Goal: Information Seeking & Learning: Learn about a topic

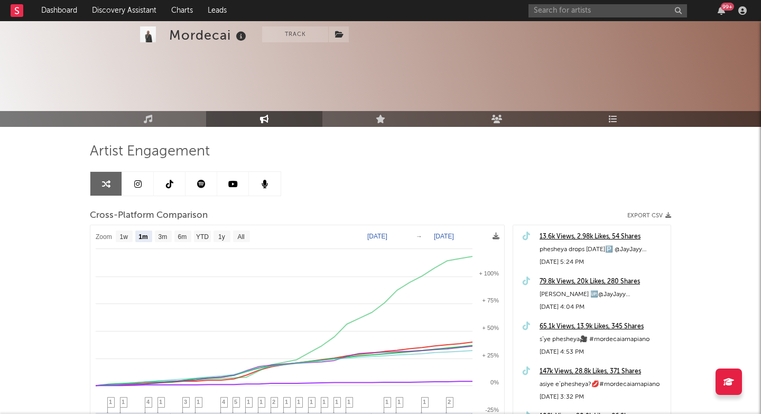
select select "1m"
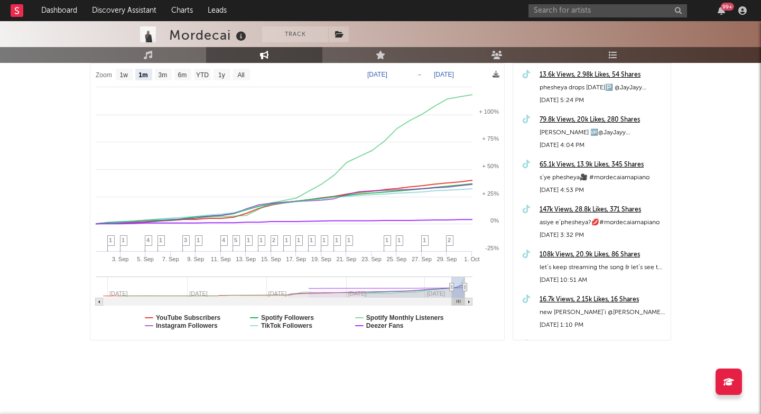
scroll to position [162, 0]
click at [553, 8] on input "text" at bounding box center [608, 10] width 159 height 13
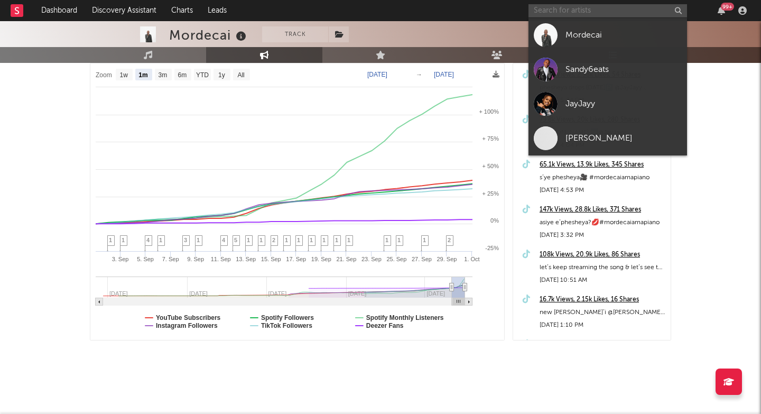
paste input "[URL][DOMAIN_NAME]"
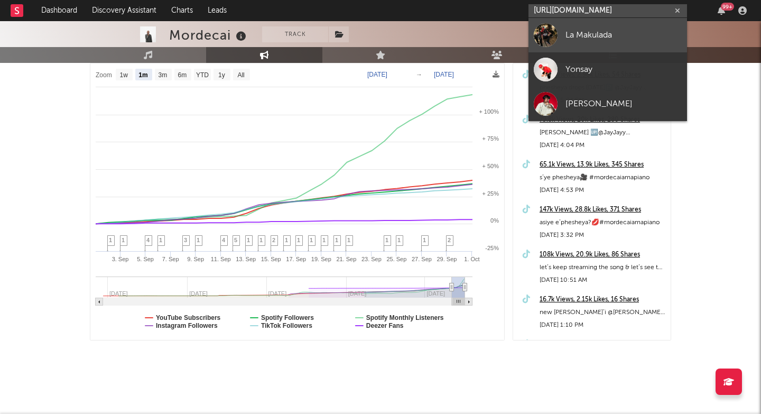
type input "[URL][DOMAIN_NAME]"
click at [555, 35] on div at bounding box center [546, 35] width 24 height 24
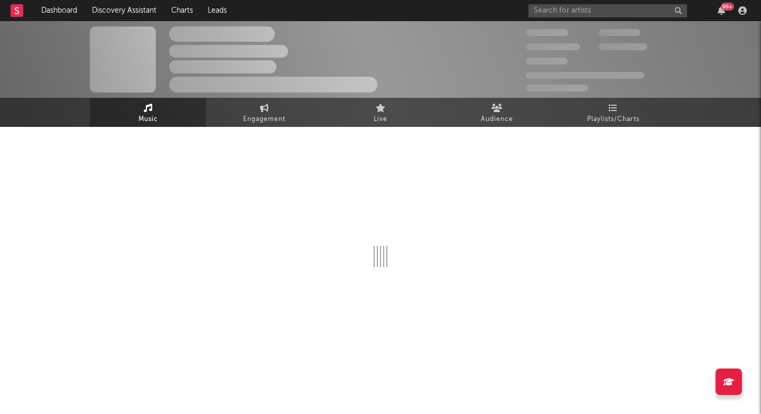
select select "1w"
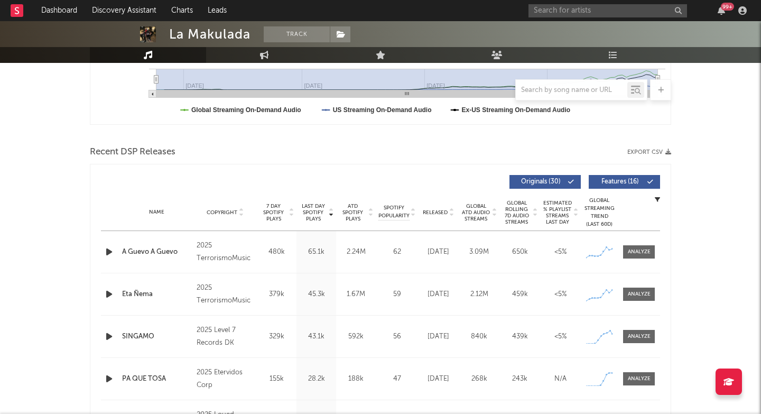
scroll to position [297, 0]
click at [552, 15] on input "text" at bounding box center [608, 10] width 159 height 13
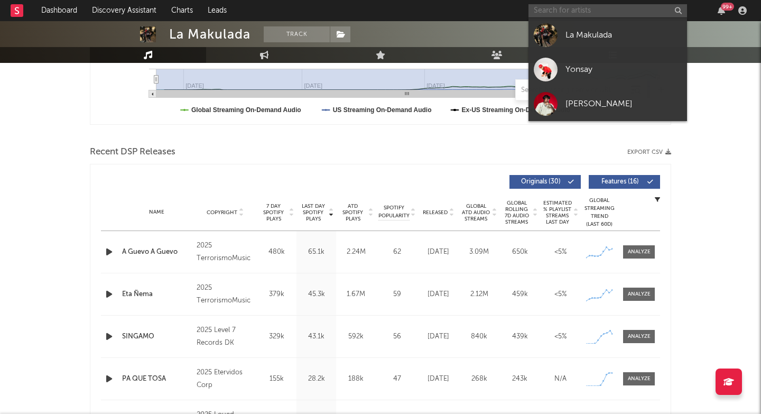
paste input "[URL][DOMAIN_NAME]"
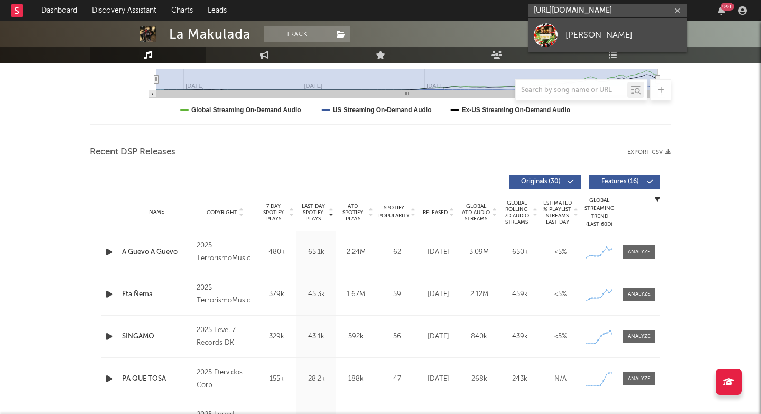
type input "[URL][DOMAIN_NAME]"
click at [568, 33] on div "[PERSON_NAME]" at bounding box center [624, 35] width 116 height 13
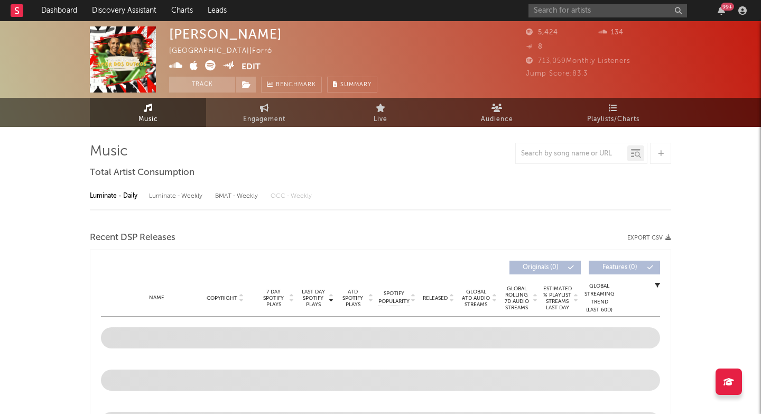
select select "1w"
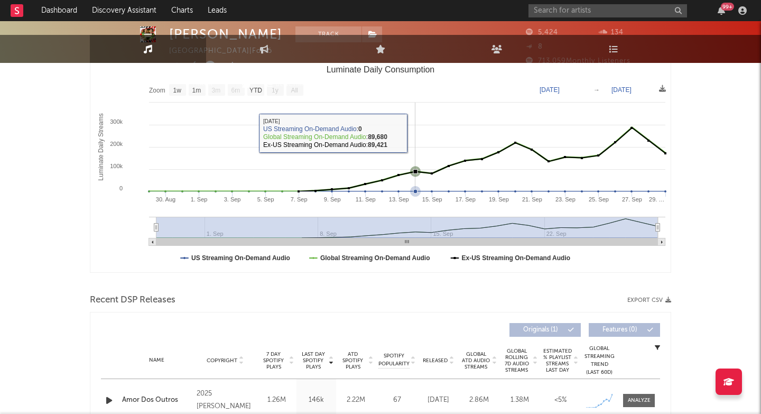
scroll to position [233, 0]
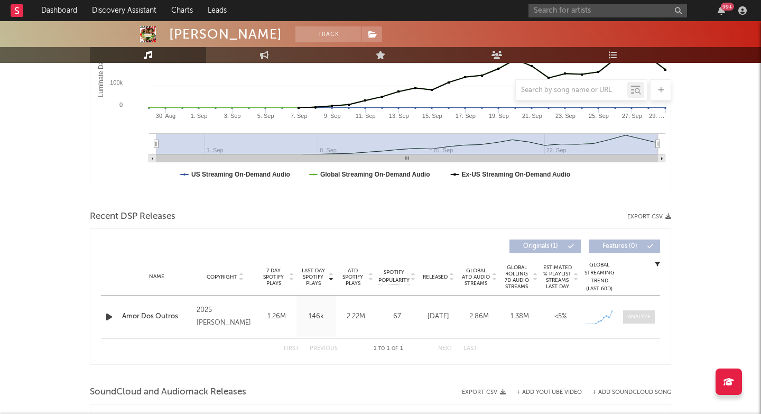
click at [643, 317] on div at bounding box center [639, 317] width 23 height 8
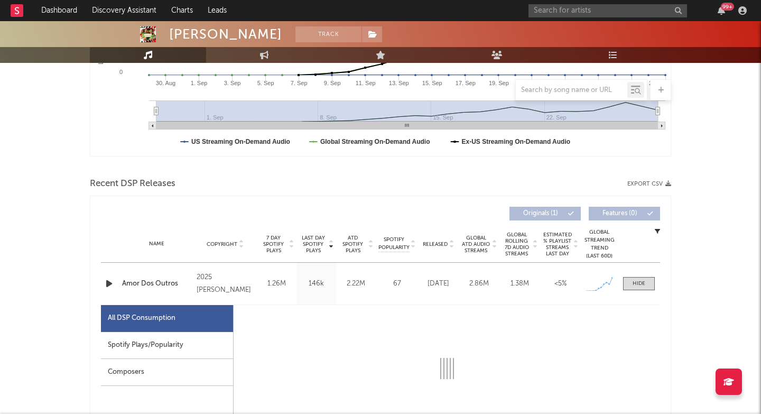
select select "1w"
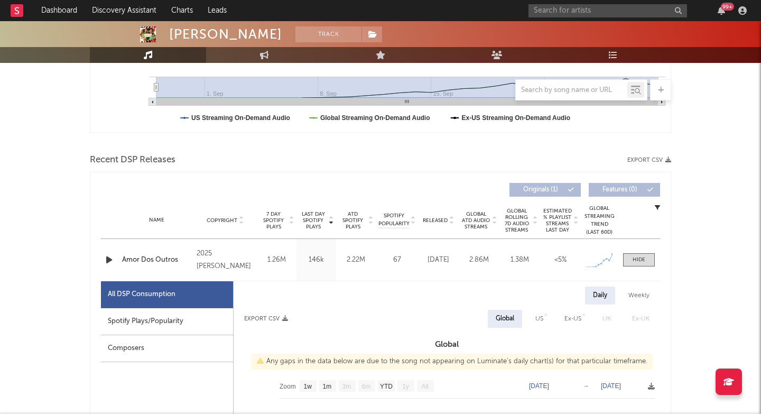
scroll to position [473, 0]
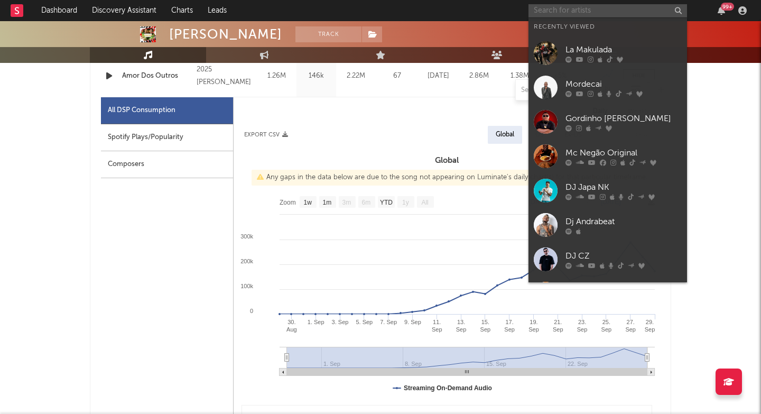
click at [560, 8] on input "text" at bounding box center [608, 10] width 159 height 13
paste input "[URL][DOMAIN_NAME]"
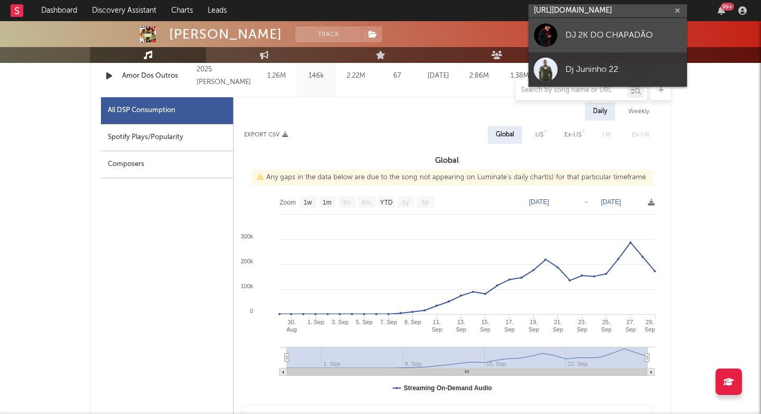
type input "[URL][DOMAIN_NAME]"
click at [563, 34] on link "DJ 2K DO CHAPADÃO" at bounding box center [608, 35] width 159 height 34
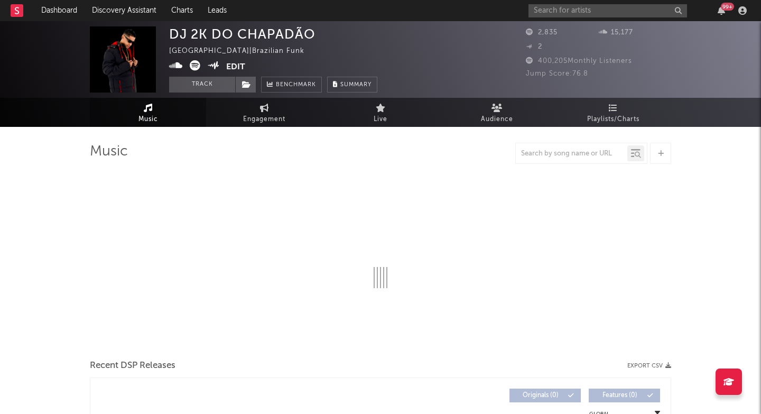
select select "1w"
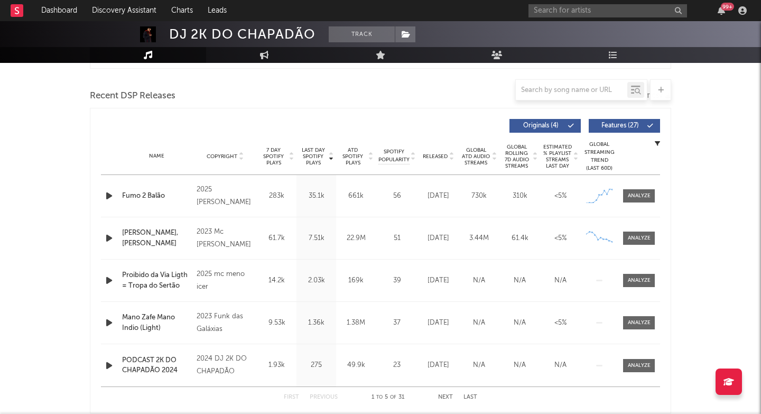
scroll to position [438, 0]
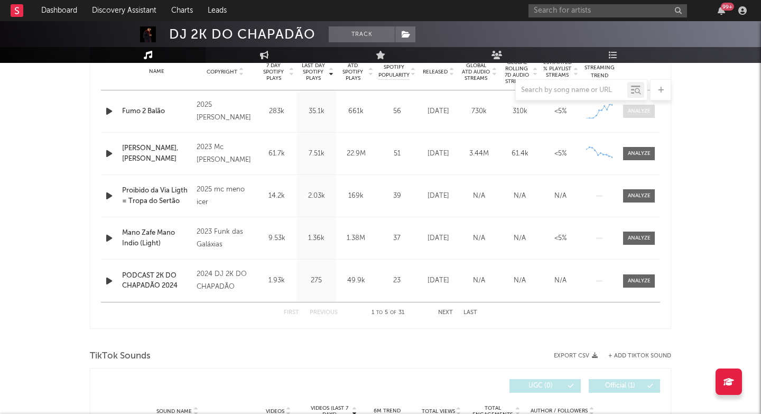
click at [639, 113] on div at bounding box center [639, 111] width 23 height 8
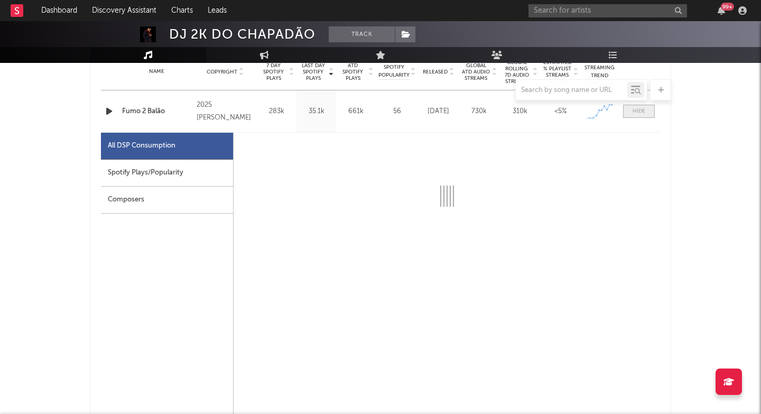
select select "1w"
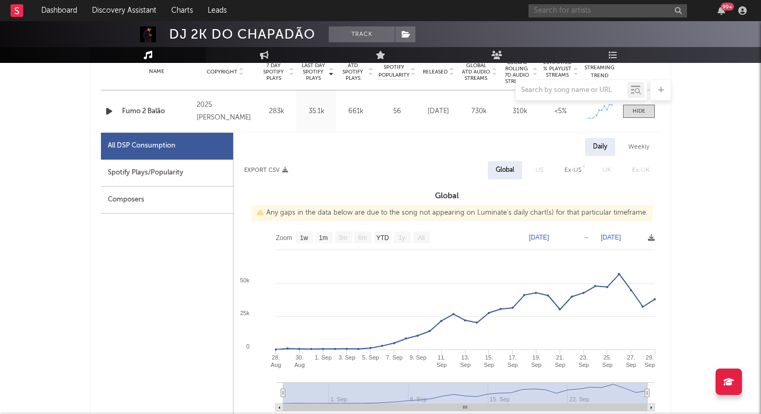
click at [548, 6] on input "text" at bounding box center [608, 10] width 159 height 13
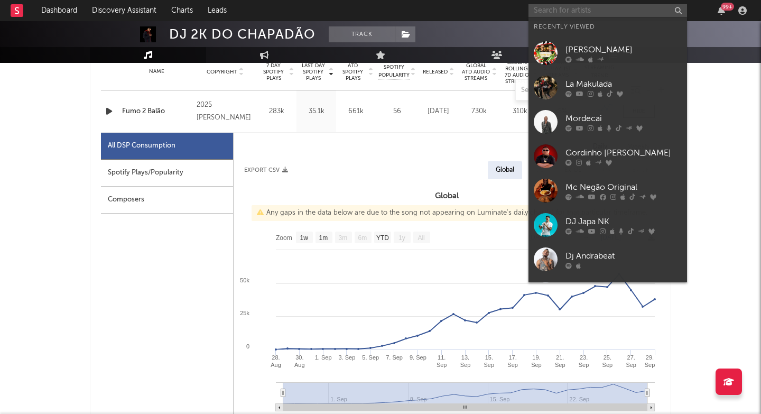
paste input "[URL][DOMAIN_NAME]"
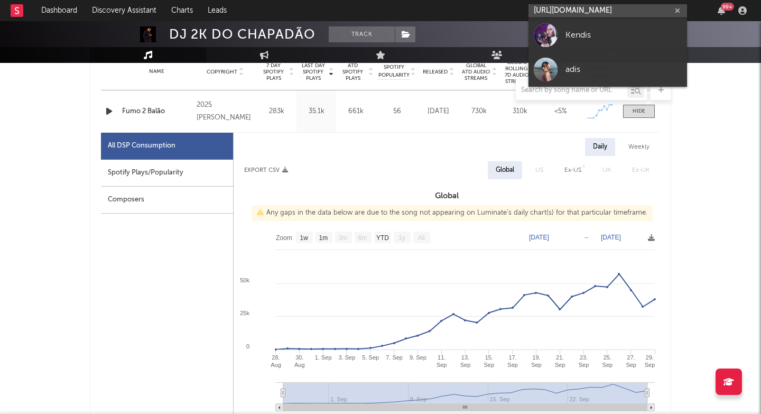
type input "[URL][DOMAIN_NAME]"
click at [547, 26] on div at bounding box center [546, 35] width 24 height 24
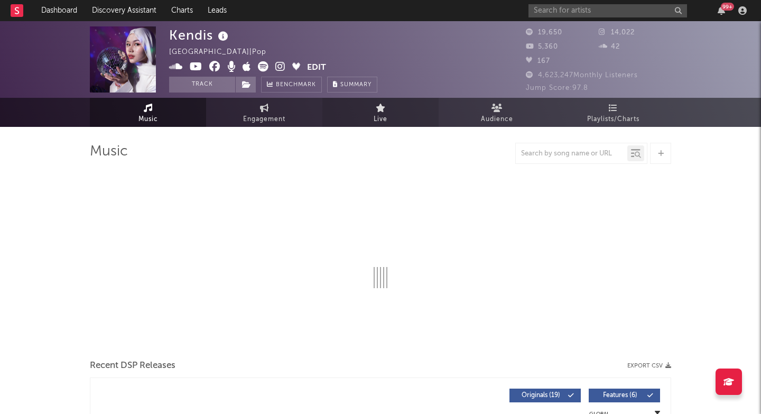
select select "6m"
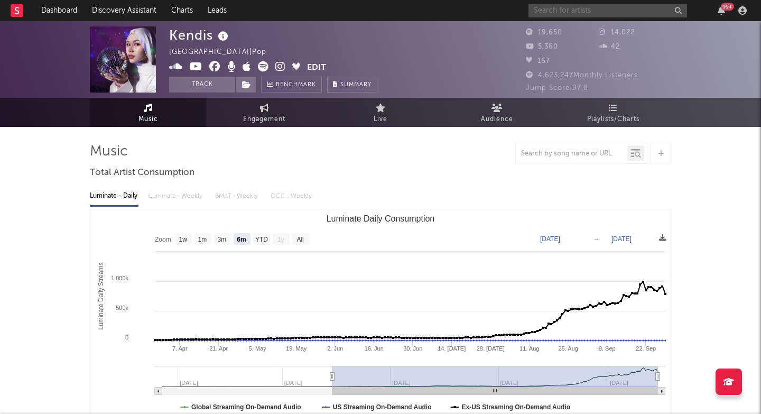
click at [553, 7] on input "text" at bounding box center [608, 10] width 159 height 13
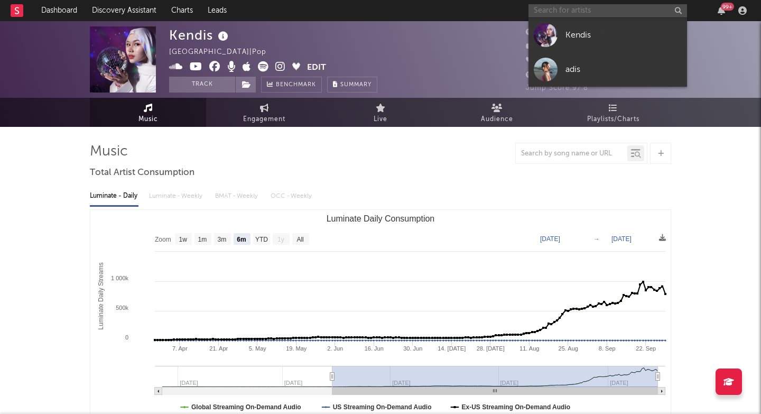
paste input "[URL][DOMAIN_NAME]"
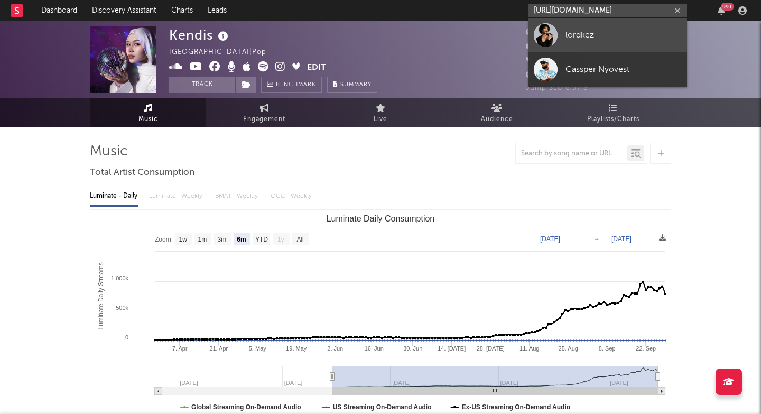
type input "[URL][DOMAIN_NAME]"
click at [549, 34] on div at bounding box center [546, 35] width 24 height 24
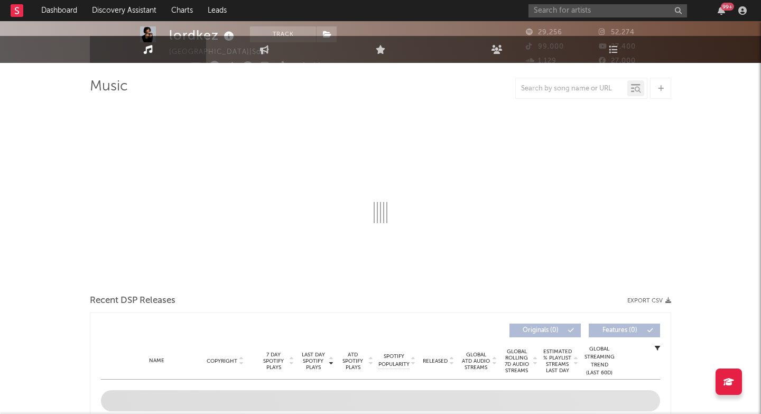
select select "6m"
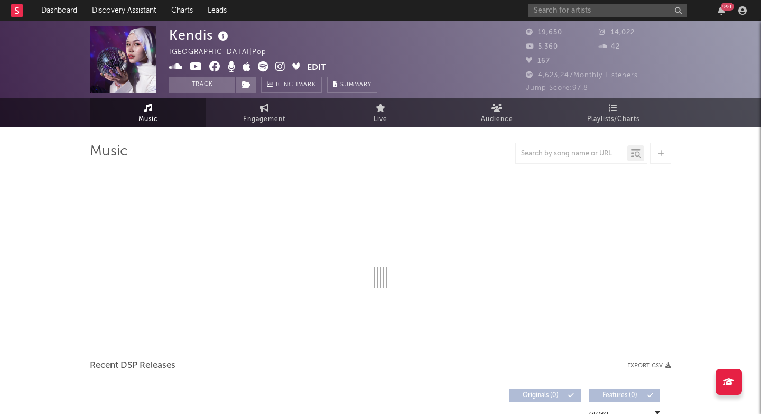
select select "6m"
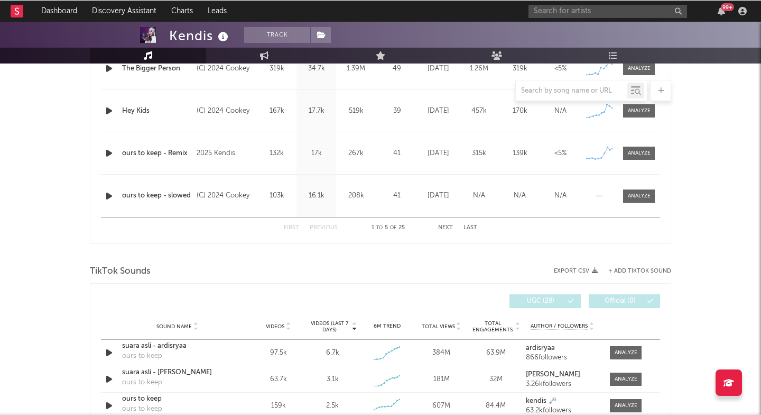
scroll to position [545, 0]
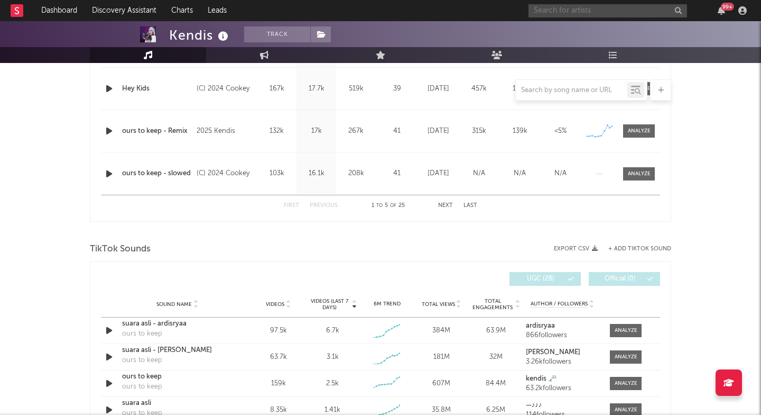
click at [546, 10] on input "text" at bounding box center [608, 10] width 159 height 13
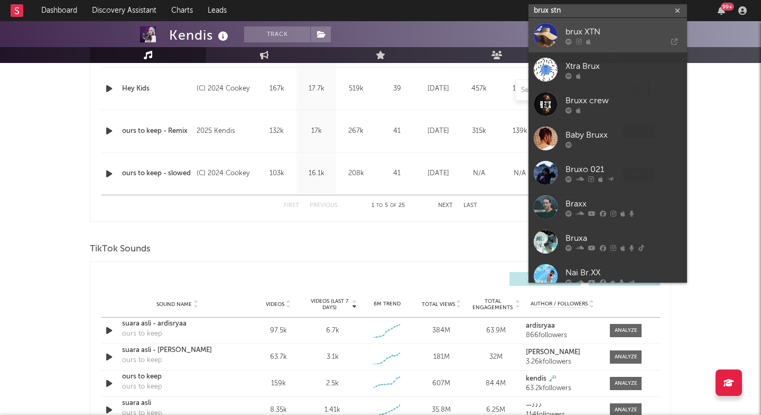
type input "brux stn"
drag, startPoint x: 581, startPoint y: 34, endPoint x: 605, endPoint y: 45, distance: 26.7
click at [605, 45] on link "brux XTN" at bounding box center [608, 35] width 159 height 34
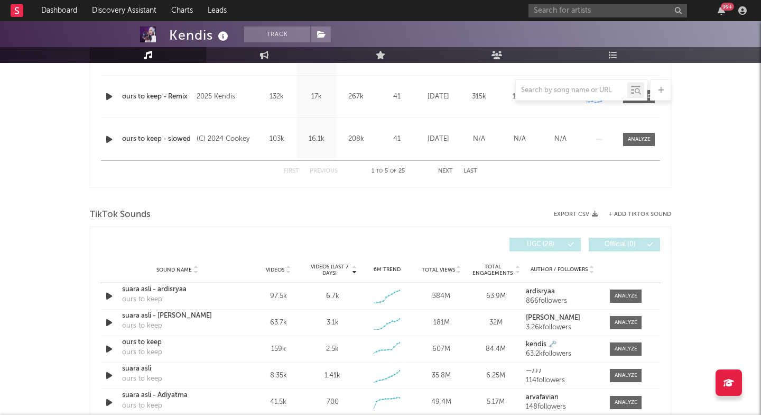
scroll to position [549, 0]
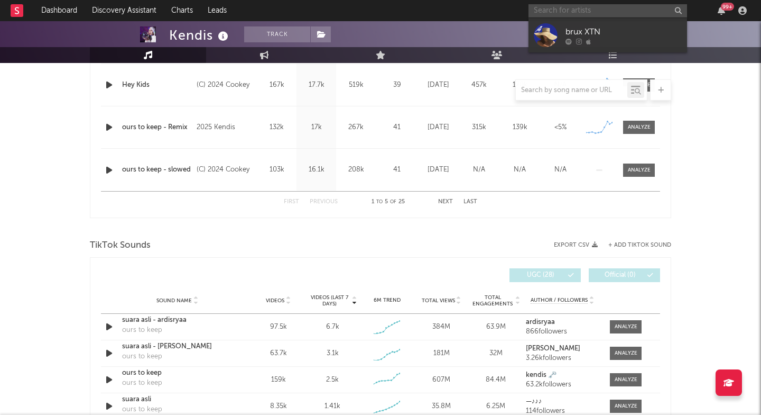
click at [556, 15] on input "text" at bounding box center [608, 10] width 159 height 13
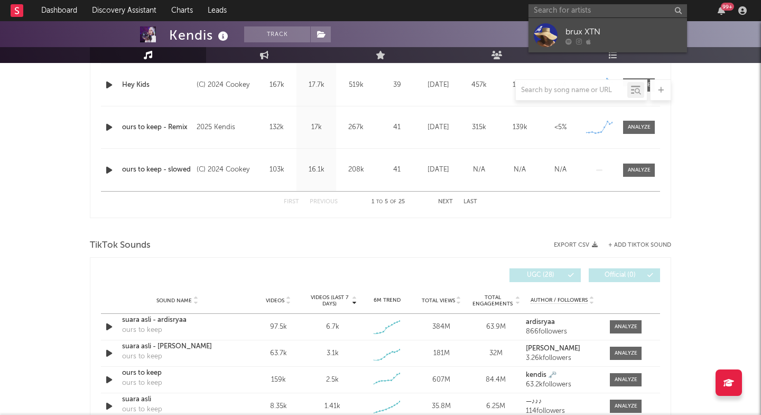
click at [559, 42] on link "brux XTN" at bounding box center [608, 35] width 159 height 34
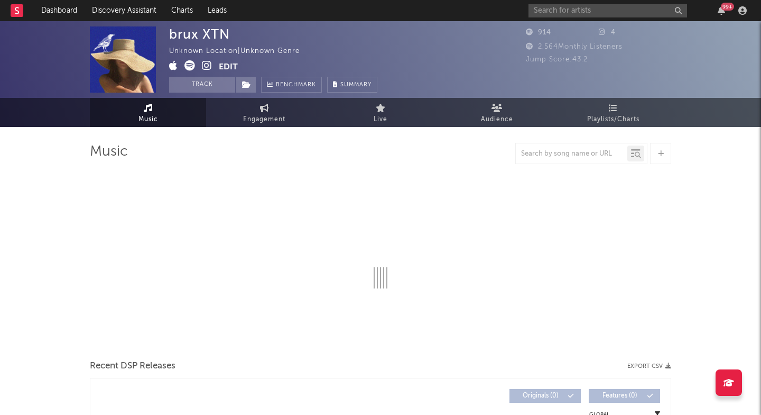
select select "1w"
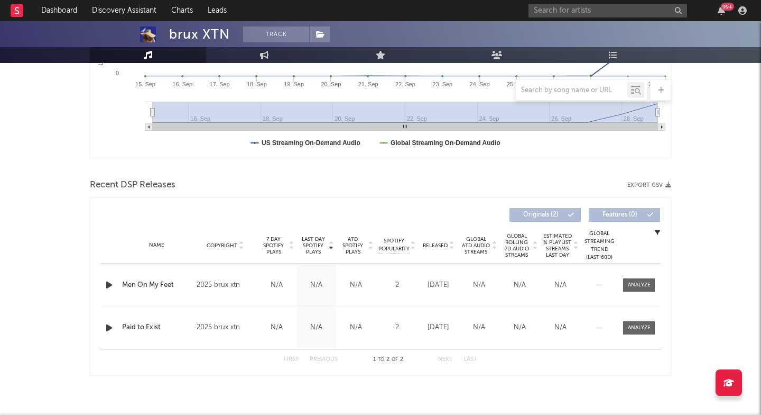
scroll to position [34, 0]
